Goal: Information Seeking & Learning: Learn about a topic

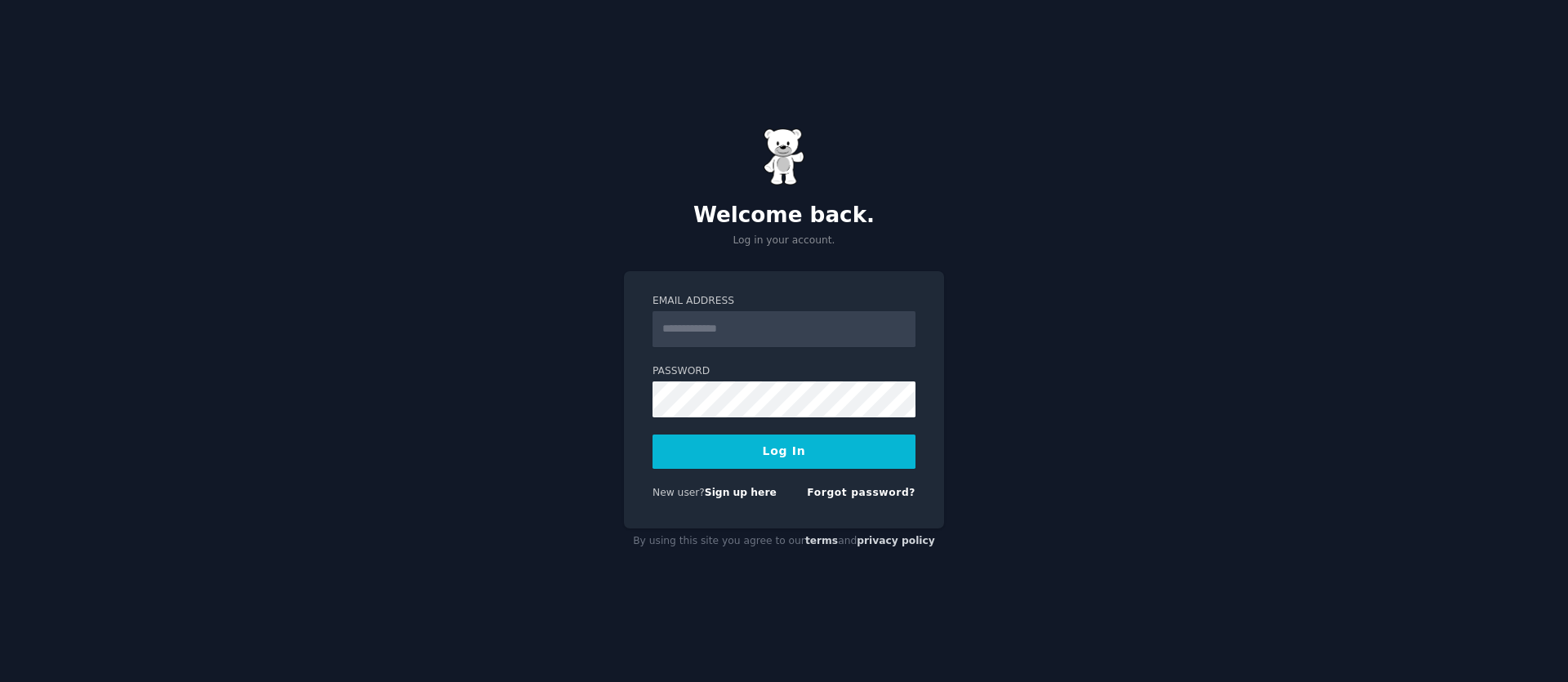
click at [698, 331] on input "Email Address" at bounding box center [784, 329] width 262 height 36
type input "**********"
click at [1229, 471] on div "**********" at bounding box center [784, 341] width 1568 height 682
click at [730, 496] on link "Sign up here" at bounding box center [741, 493] width 72 height 11
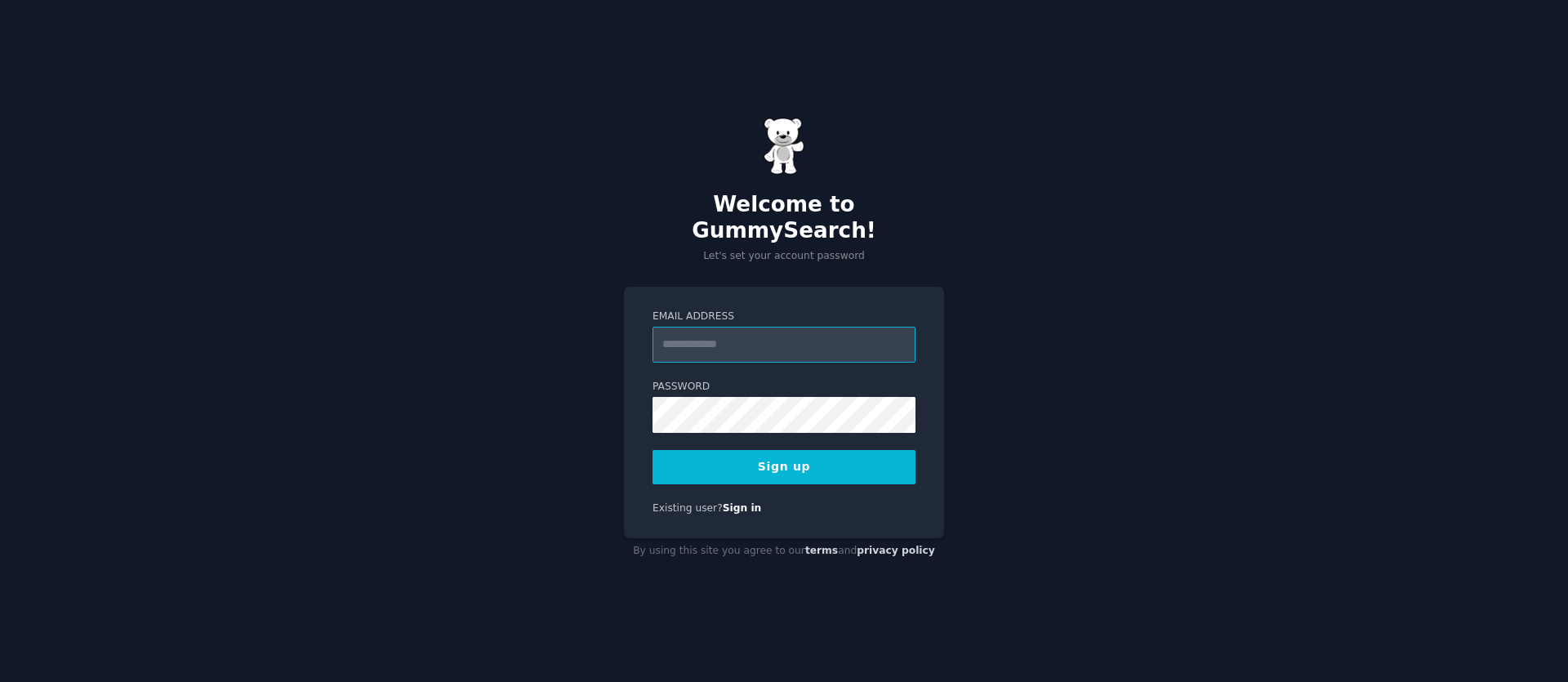
click at [749, 330] on input "Email Address" at bounding box center [784, 344] width 262 height 36
type input "**********"
click at [828, 458] on button "Sign up" at bounding box center [784, 467] width 262 height 34
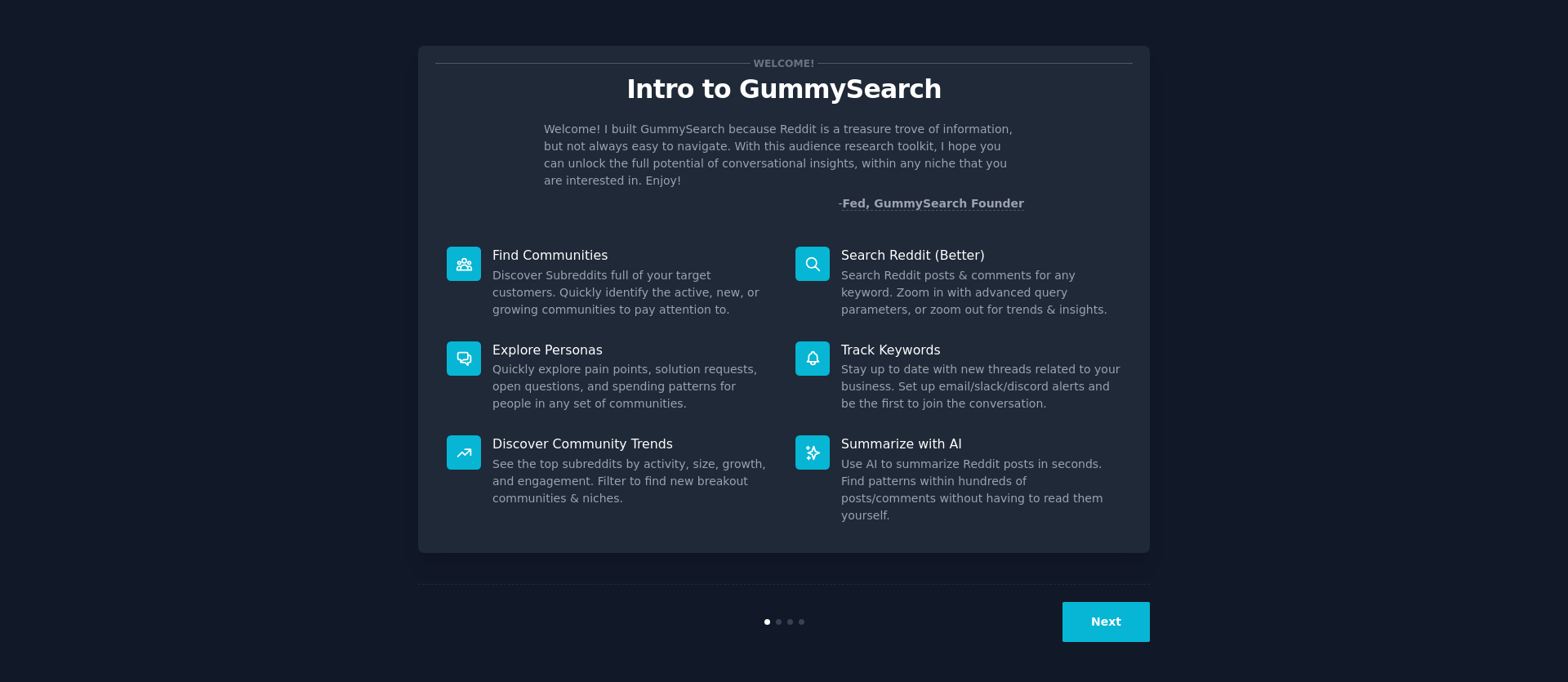
click at [1115, 598] on div "Next" at bounding box center [784, 621] width 731 height 75
click at [1127, 624] on button "Next" at bounding box center [1106, 622] width 87 height 40
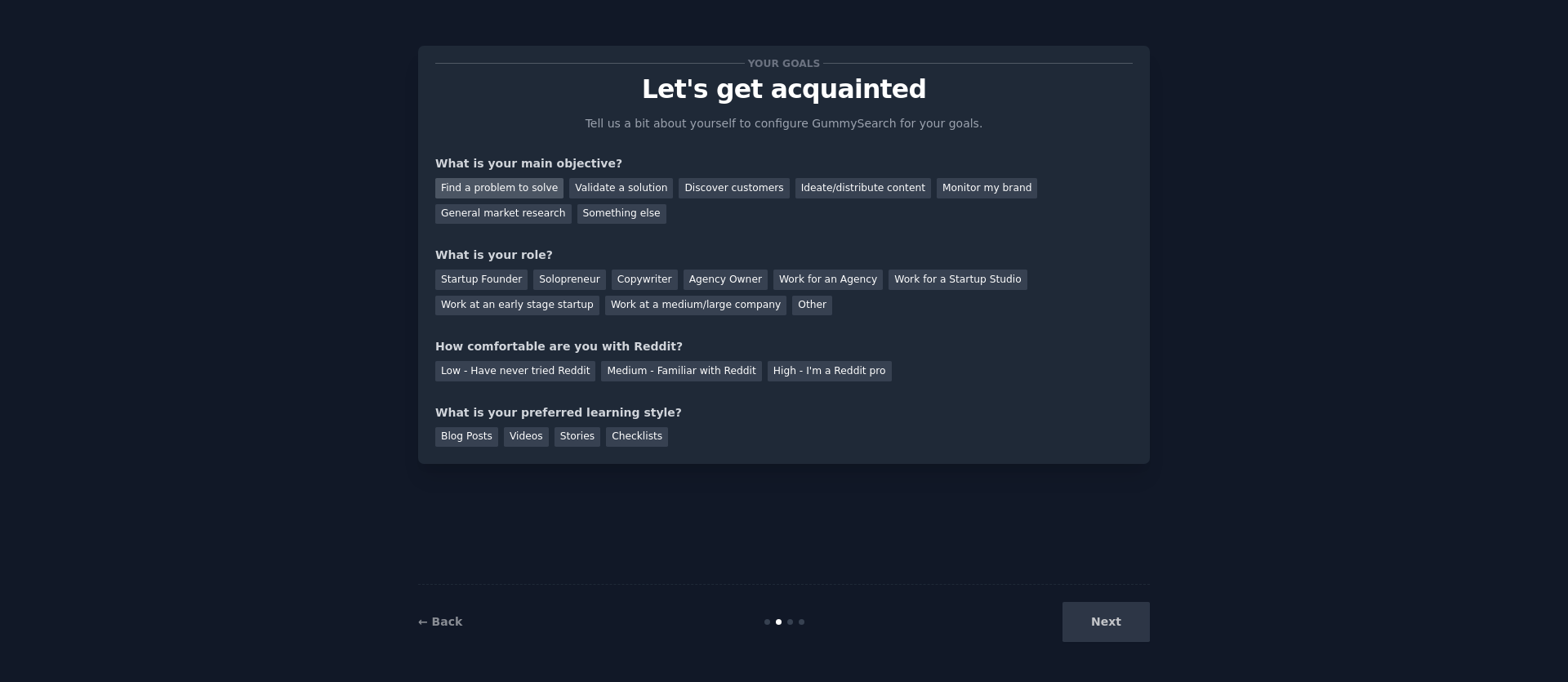
click at [515, 187] on div "Find a problem to solve" at bounding box center [499, 187] width 128 height 20
click at [494, 217] on div "General market research" at bounding box center [503, 214] width 136 height 20
click at [792, 304] on div "Other" at bounding box center [812, 305] width 40 height 20
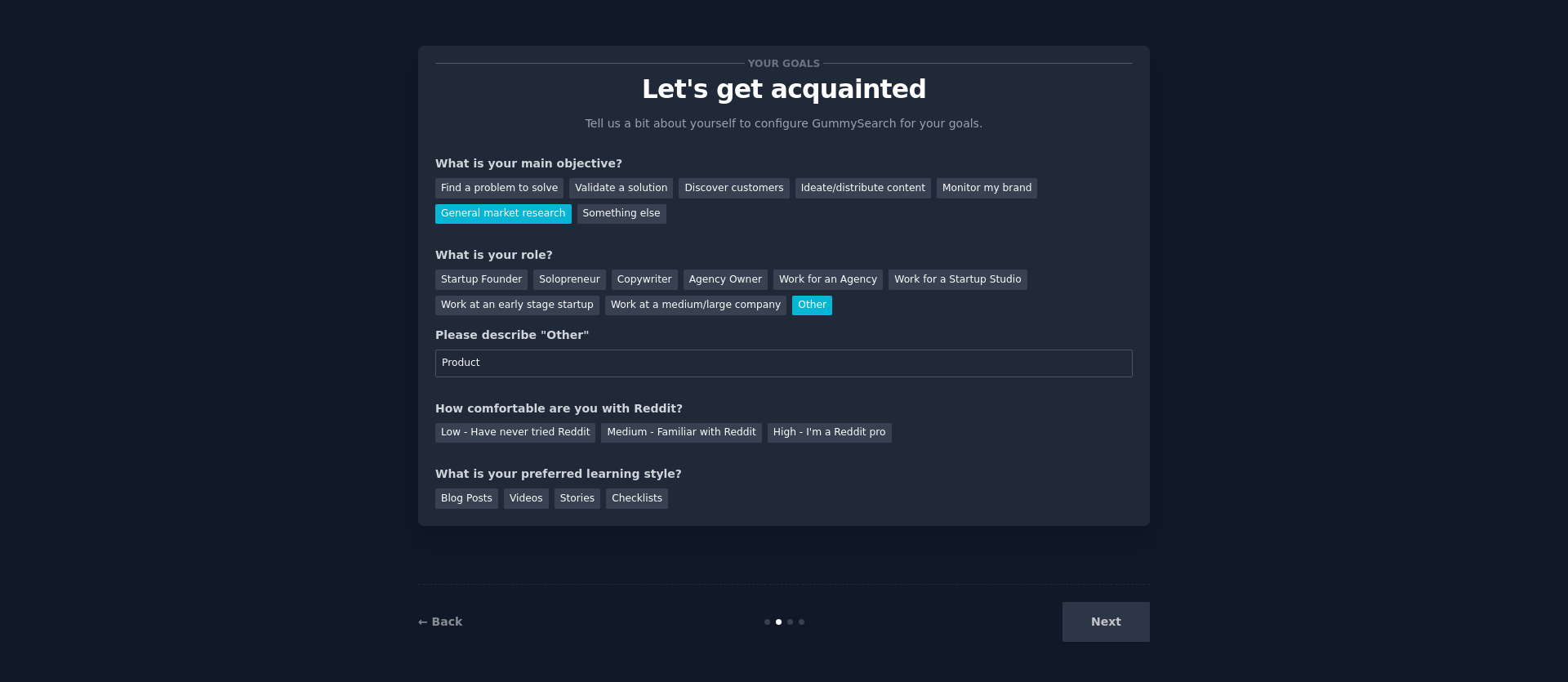
type input "Product"
click at [783, 477] on div "What is your preferred learning style?" at bounding box center [784, 474] width 697 height 17
click at [696, 431] on div "Medium - Familiar with Reddit" at bounding box center [681, 433] width 160 height 20
click at [522, 498] on div "Videos" at bounding box center [526, 497] width 45 height 20
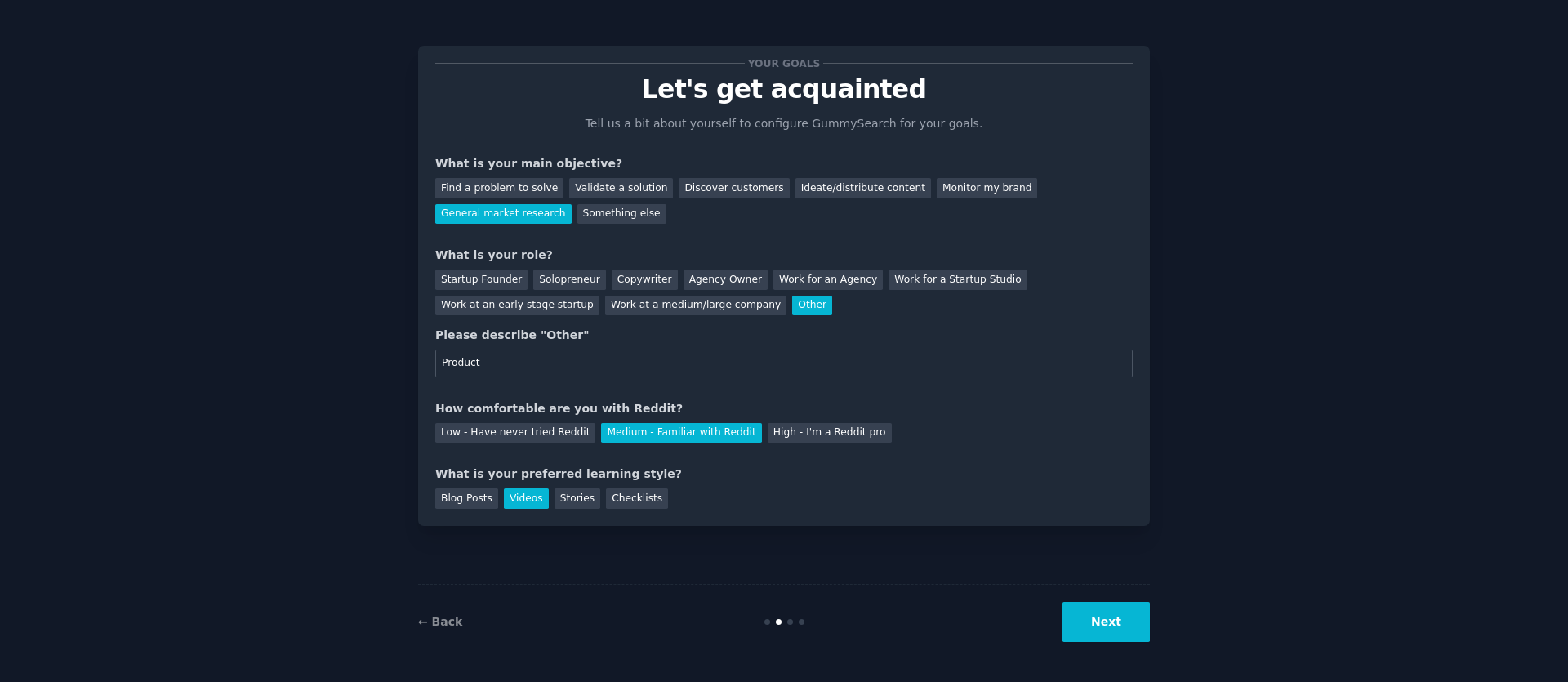
click at [1109, 633] on button "Next" at bounding box center [1106, 622] width 87 height 40
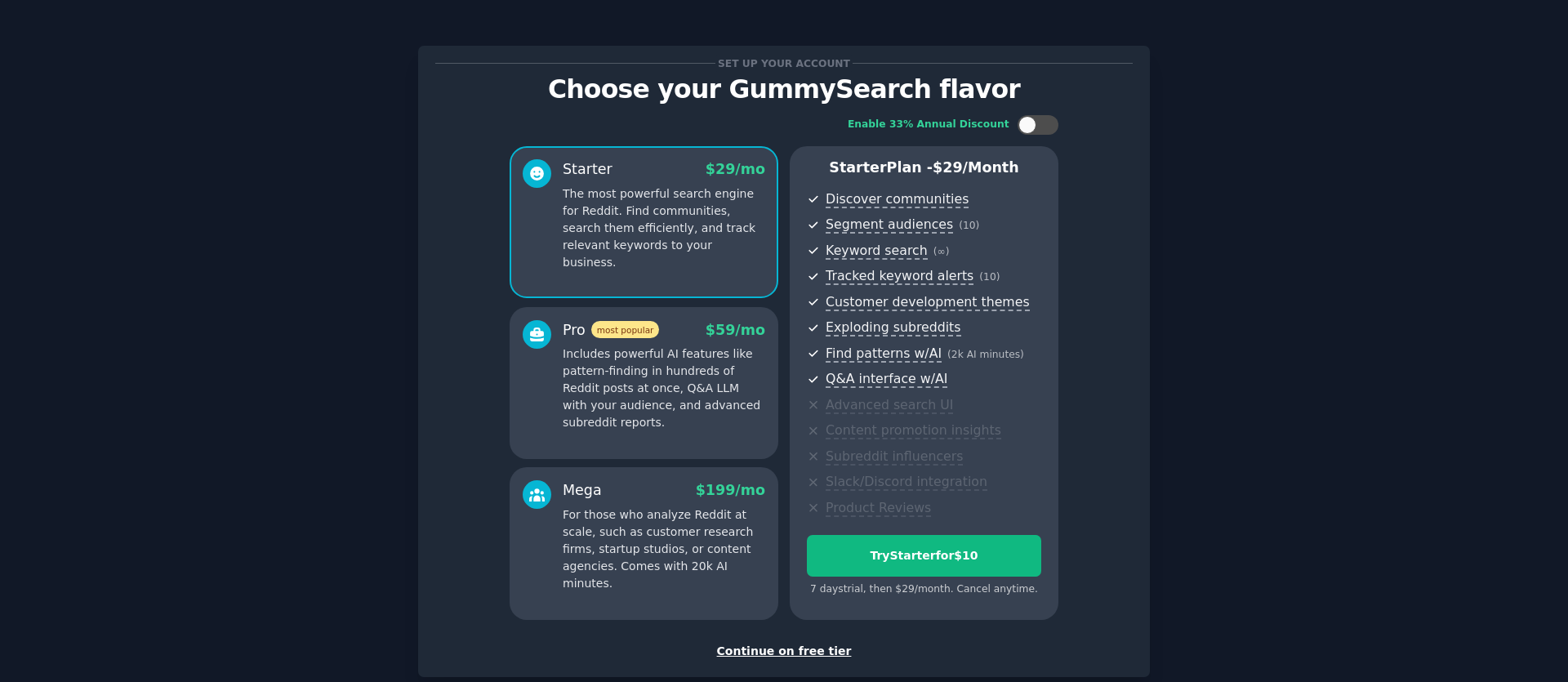
click at [828, 653] on div "Continue on free tier" at bounding box center [784, 652] width 697 height 17
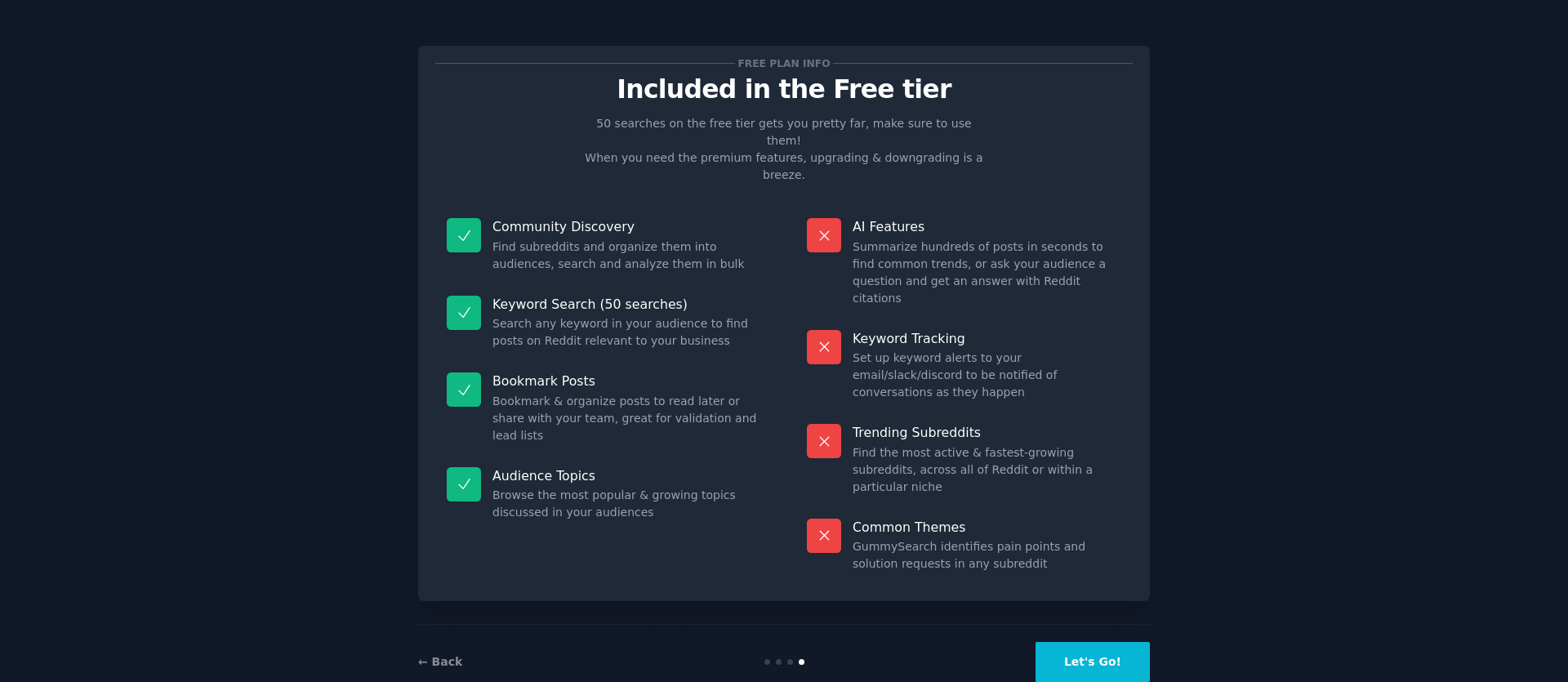
click at [1110, 642] on button "Let's Go!" at bounding box center [1093, 662] width 114 height 40
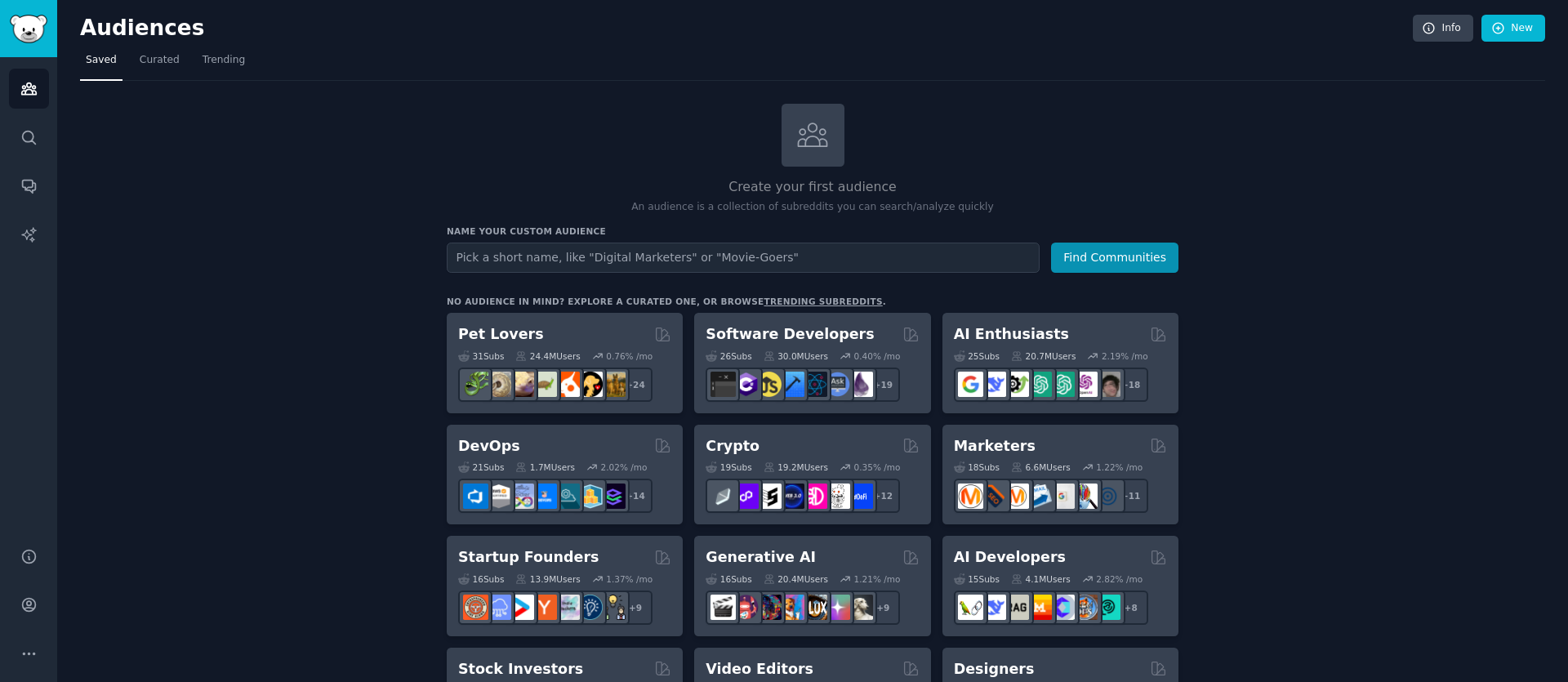
click at [829, 263] on input "text" at bounding box center [743, 258] width 592 height 30
type input "I want to find out about what people in [GEOGRAPHIC_DATA] are talking about the…"
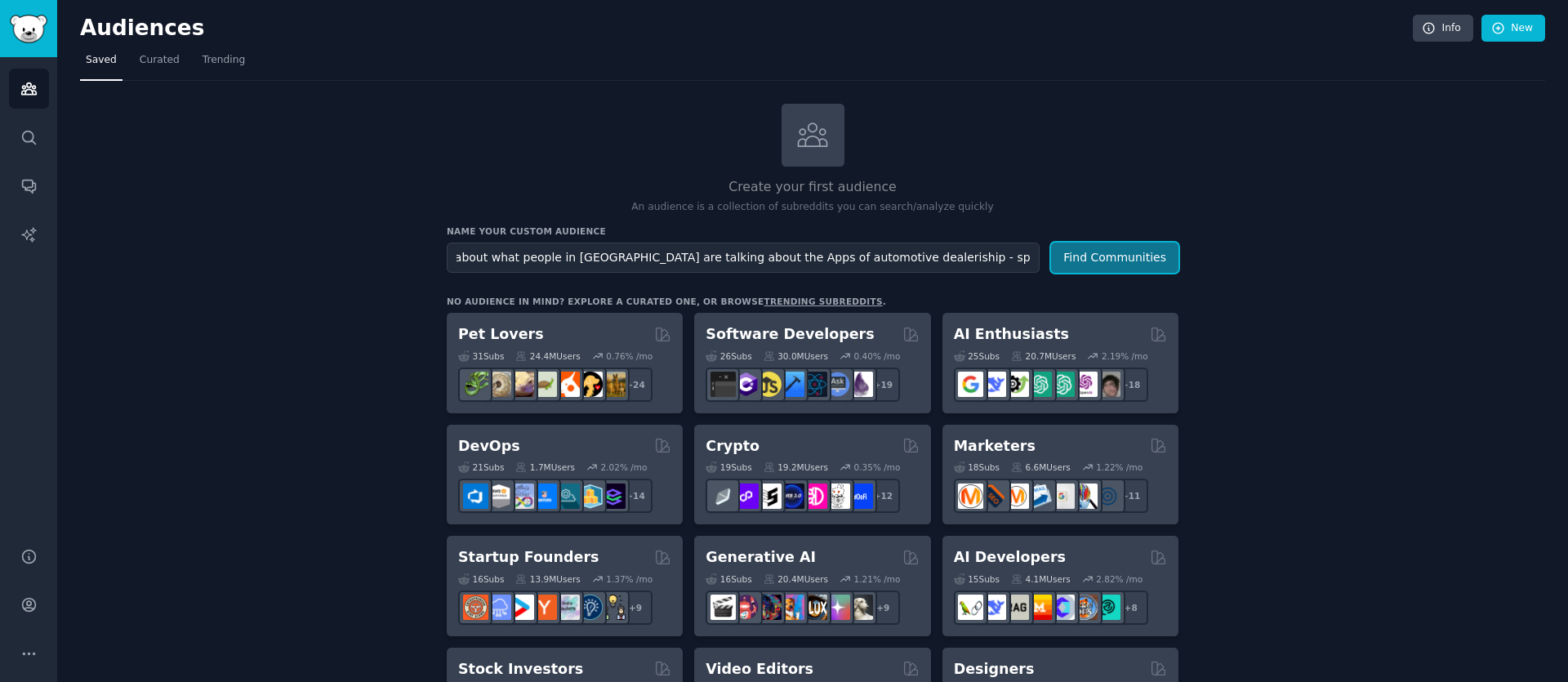
click at [1069, 257] on button "Find Communities" at bounding box center [1114, 258] width 127 height 30
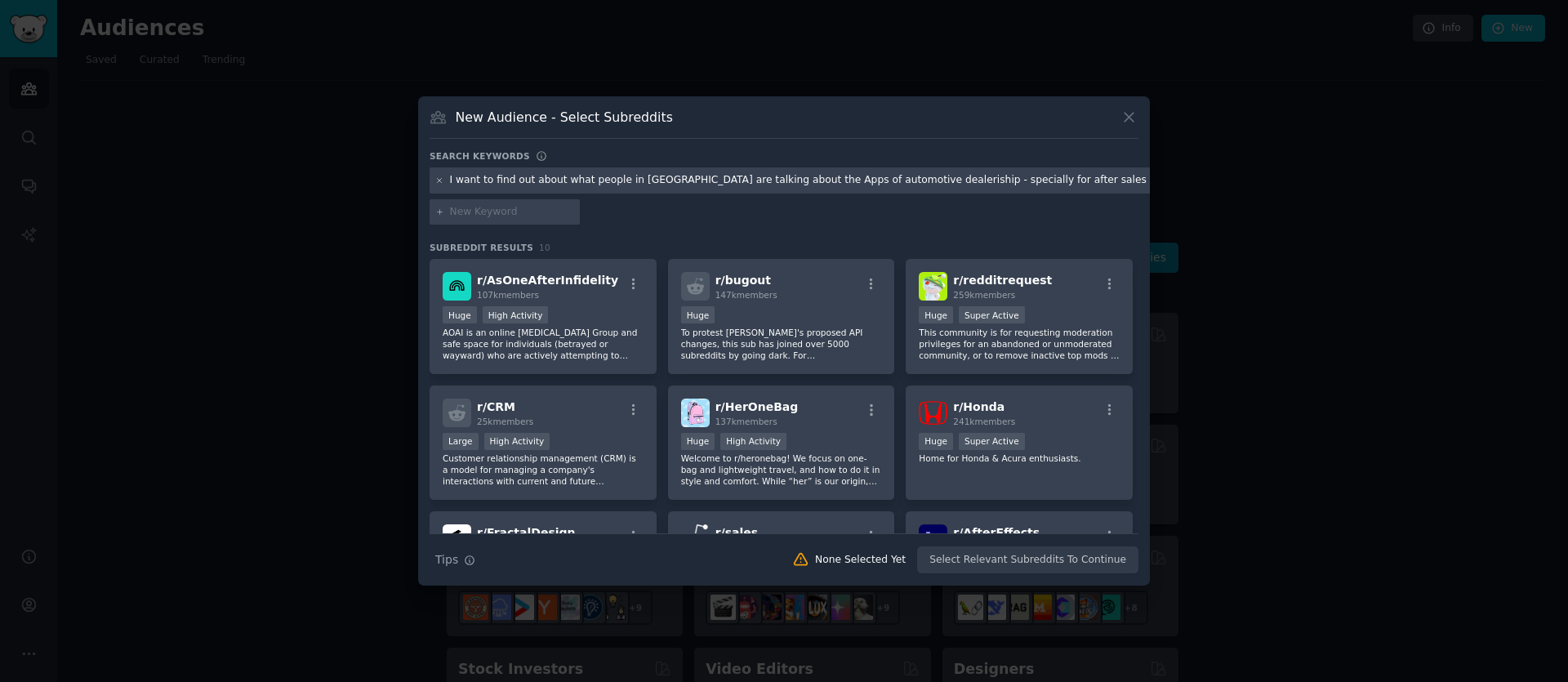
click at [439, 182] on icon at bounding box center [439, 180] width 9 height 9
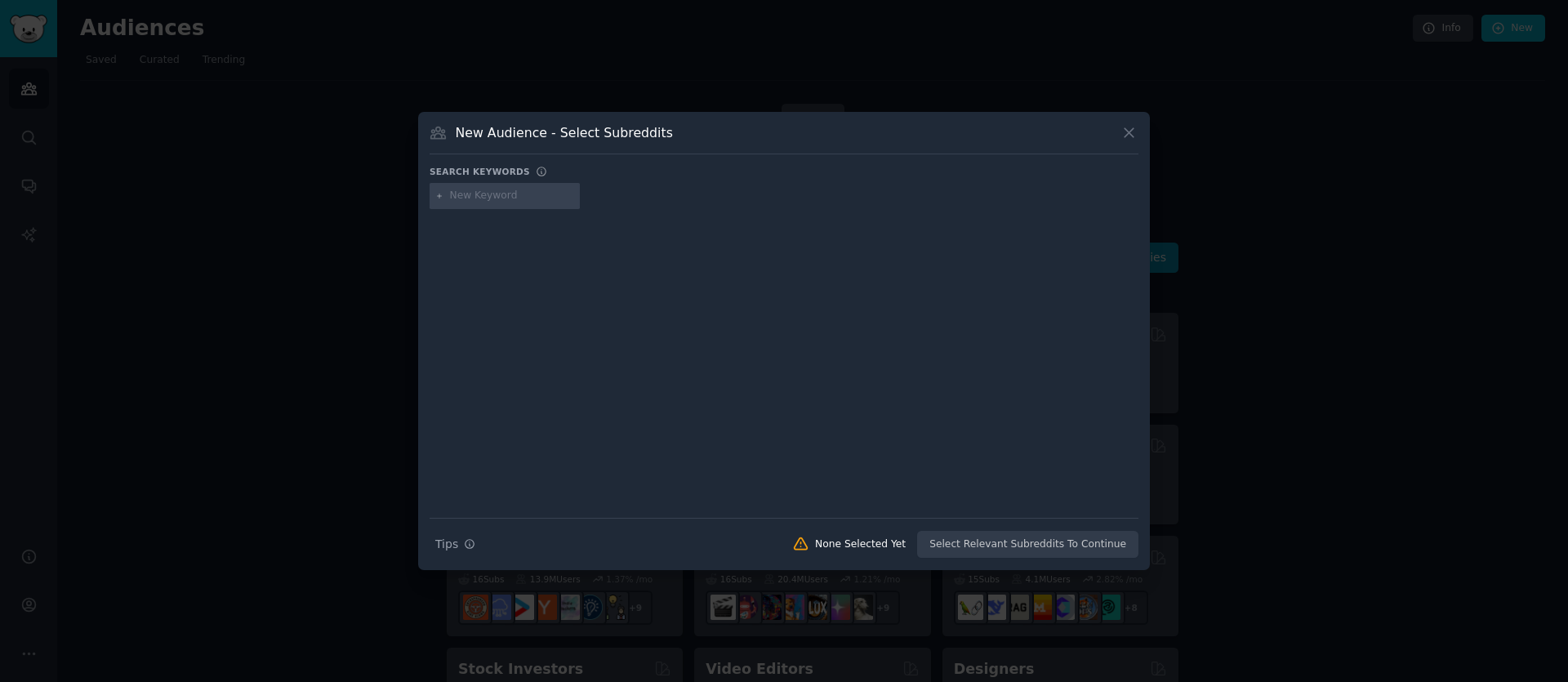
click at [500, 194] on input "text" at bounding box center [512, 195] width 125 height 14
type input "automotive"
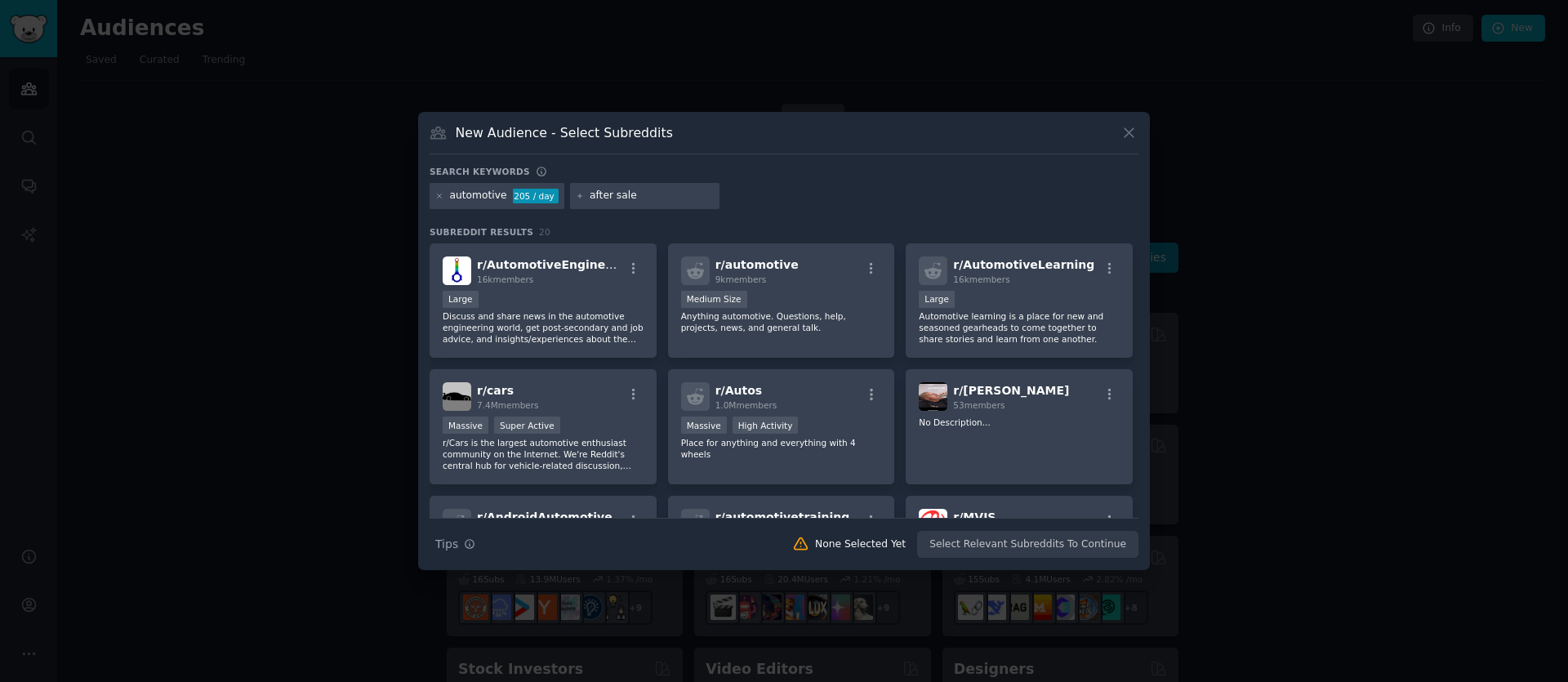
type input "after sales"
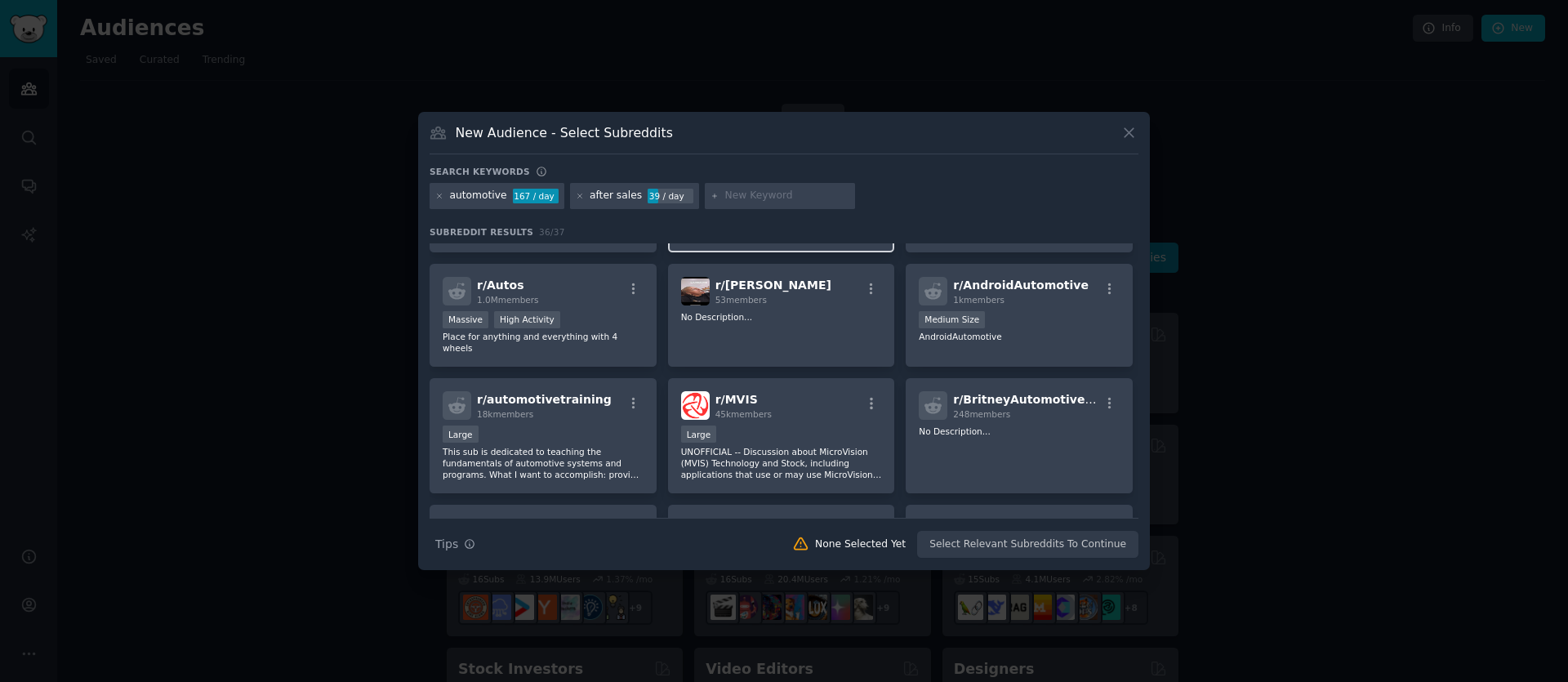
scroll to position [258, 0]
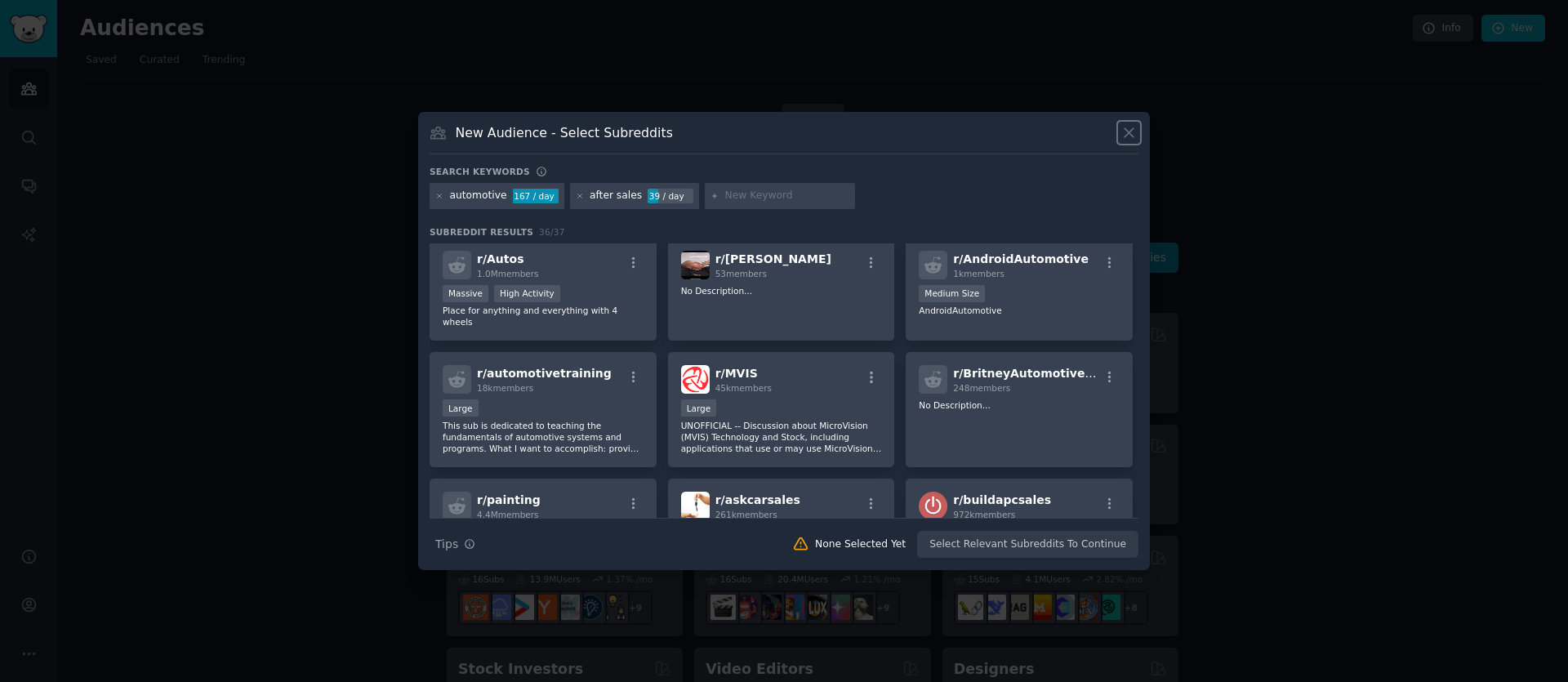
click at [1128, 131] on icon at bounding box center [1128, 133] width 9 height 9
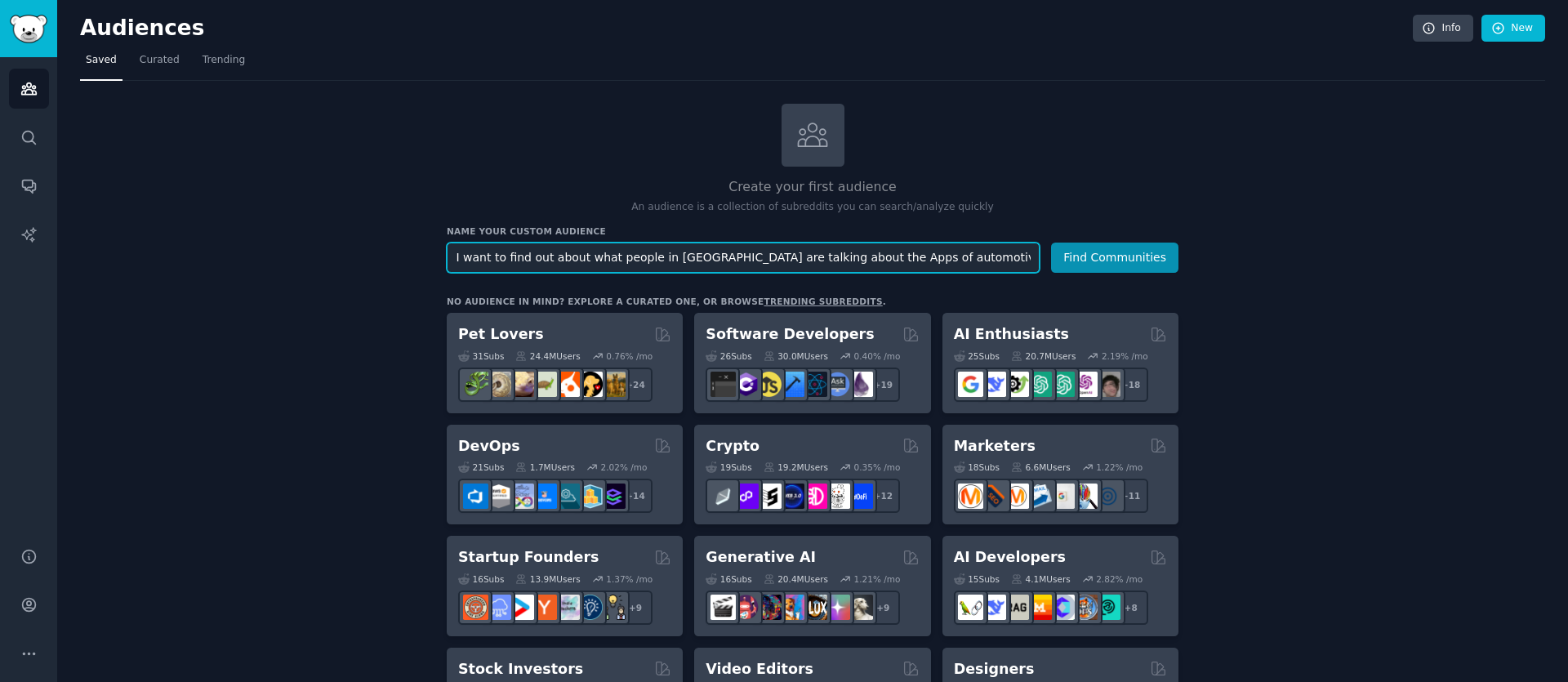
click at [960, 252] on input "I want to find out about what people in [GEOGRAPHIC_DATA] are talking about the…" at bounding box center [743, 258] width 592 height 30
type input "al rostomani group"
click at [1051, 243] on button "Find Communities" at bounding box center [1114, 258] width 127 height 30
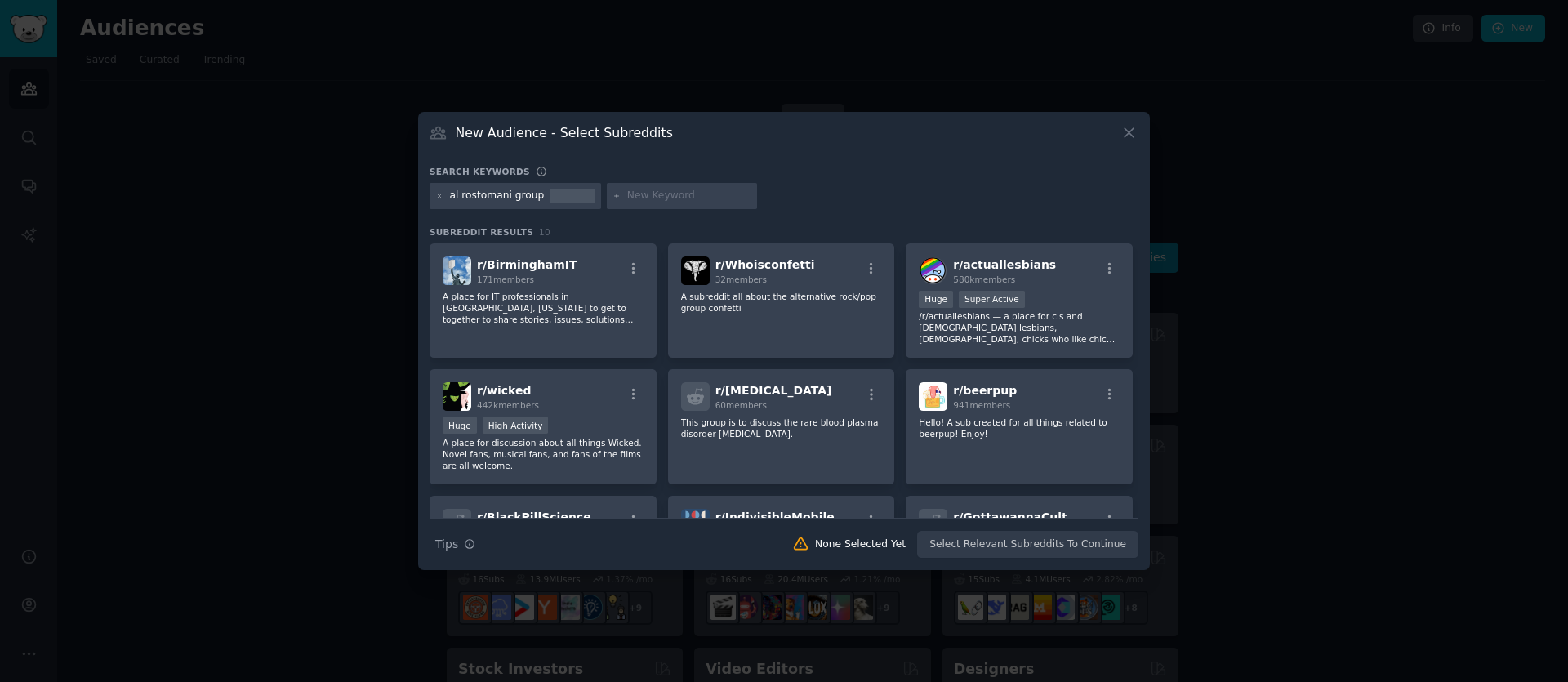
click at [1133, 135] on icon at bounding box center [1129, 133] width 17 height 17
